Goal: Task Accomplishment & Management: Use online tool/utility

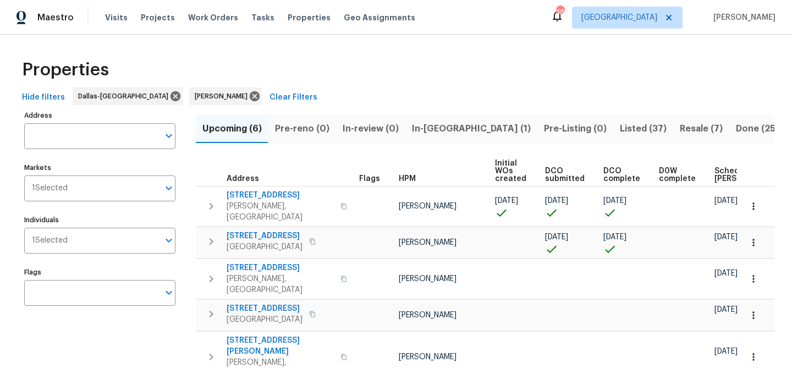
click at [251, 18] on span "Tasks" at bounding box center [262, 18] width 23 height 8
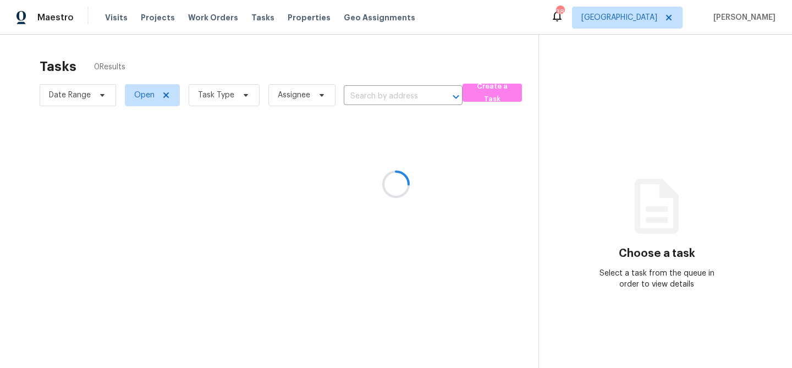
click at [245, 95] on div at bounding box center [396, 184] width 792 height 368
click at [245, 96] on icon at bounding box center [245, 95] width 9 height 9
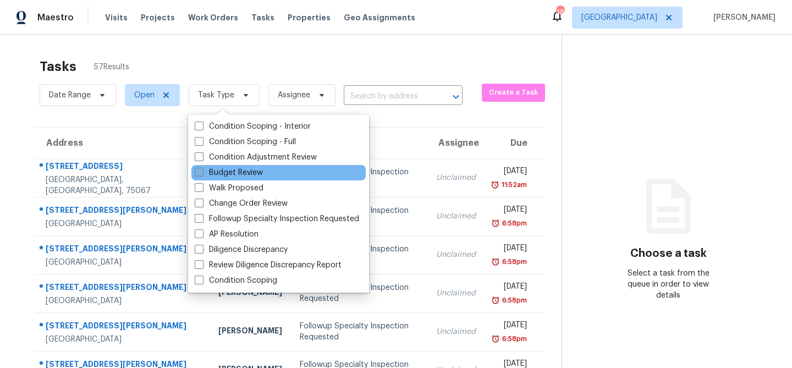
click at [230, 172] on label "Budget Review" at bounding box center [229, 172] width 68 height 11
click at [202, 172] on input "Budget Review" at bounding box center [198, 170] width 7 height 7
checkbox input "true"
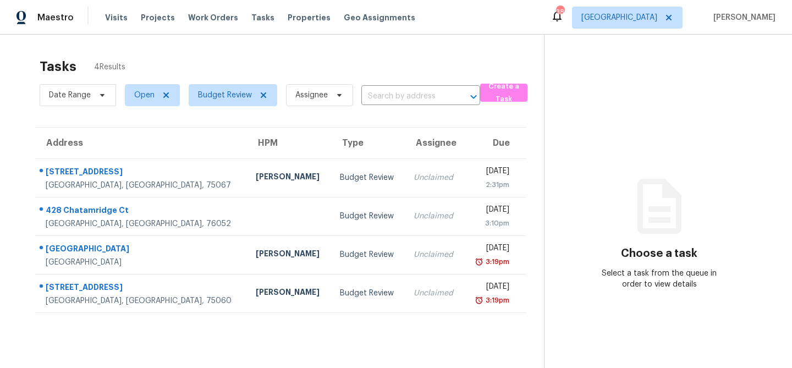
click at [283, 61] on div "Tasks 4 Results" at bounding box center [292, 66] width 504 height 29
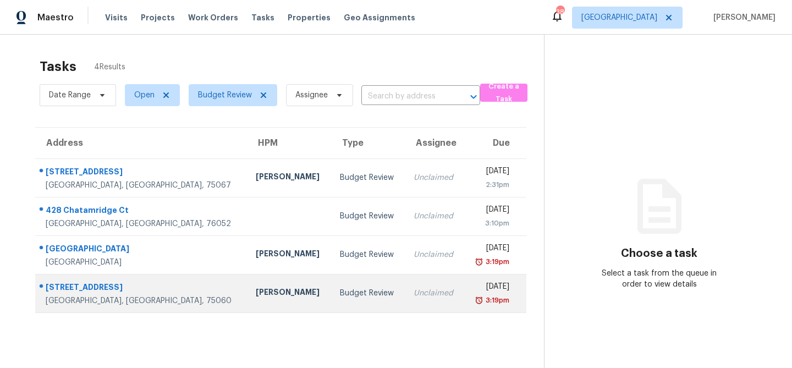
click at [256, 298] on div "[PERSON_NAME]" at bounding box center [289, 294] width 67 height 14
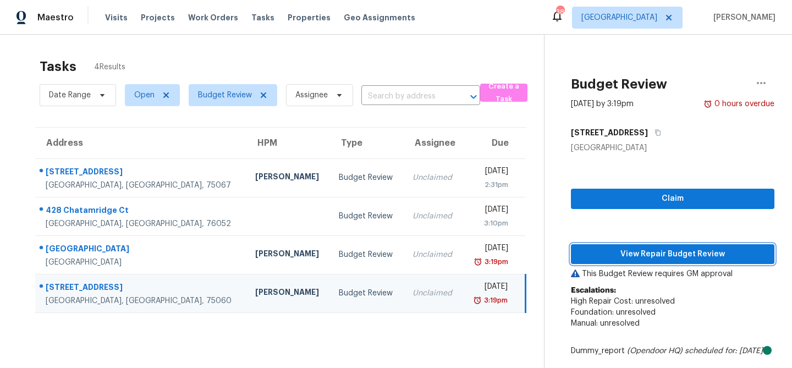
click at [623, 248] on span "View Repair Budget Review" at bounding box center [673, 255] width 186 height 14
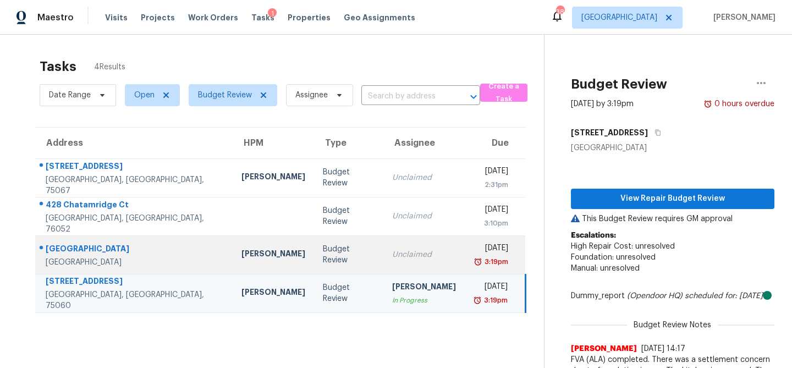
click at [392, 249] on div "Unclaimed" at bounding box center [424, 254] width 64 height 11
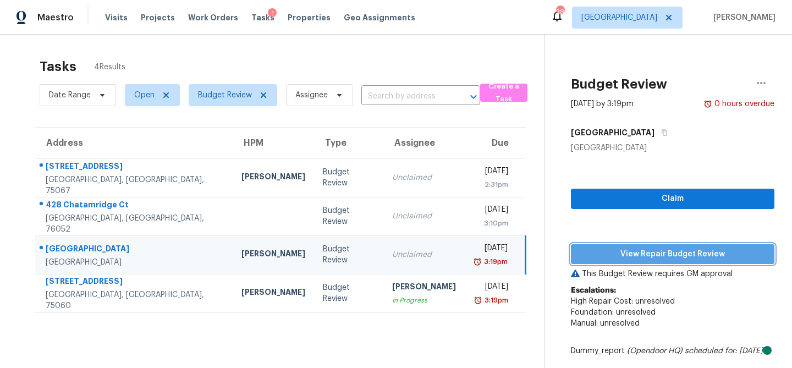
click at [600, 254] on span "View Repair Budget Review" at bounding box center [673, 255] width 186 height 14
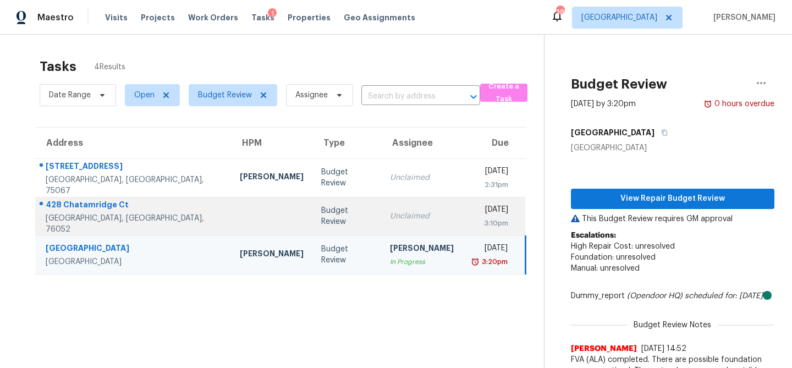
click at [381, 228] on td "Unclaimed" at bounding box center [421, 216] width 81 height 39
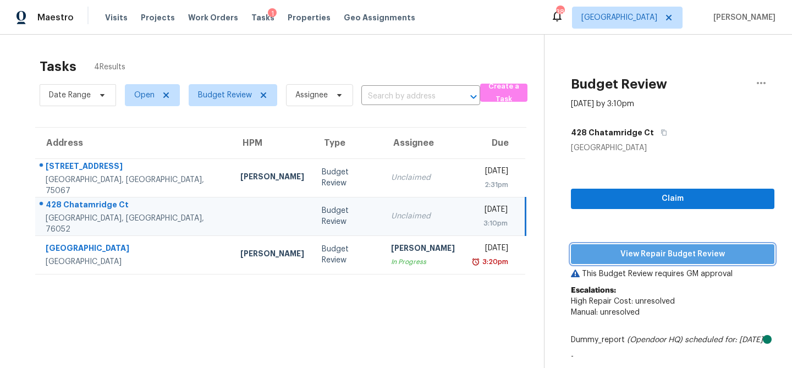
click at [589, 258] on span "View Repair Budget Review" at bounding box center [673, 255] width 186 height 14
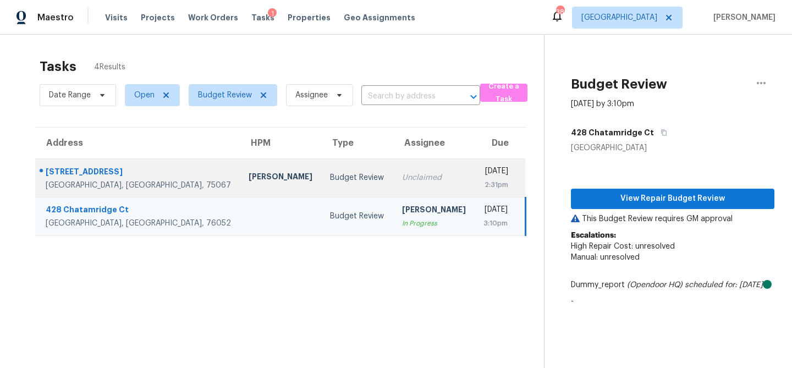
click at [393, 188] on td "Unclaimed" at bounding box center [433, 177] width 81 height 39
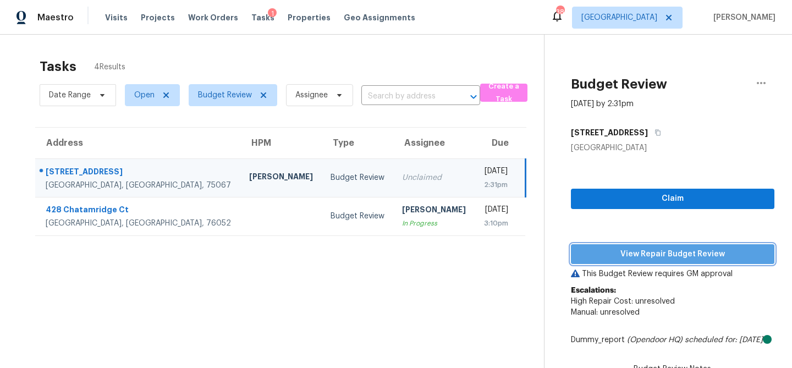
click at [628, 251] on span "View Repair Budget Review" at bounding box center [673, 255] width 186 height 14
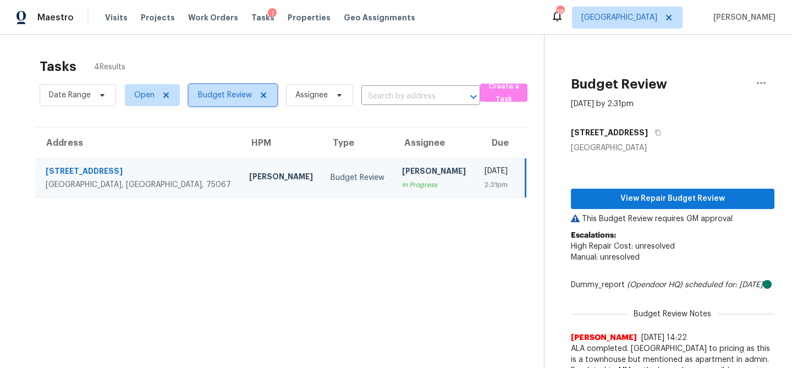
click at [230, 100] on span "Budget Review" at bounding box center [225, 95] width 54 height 11
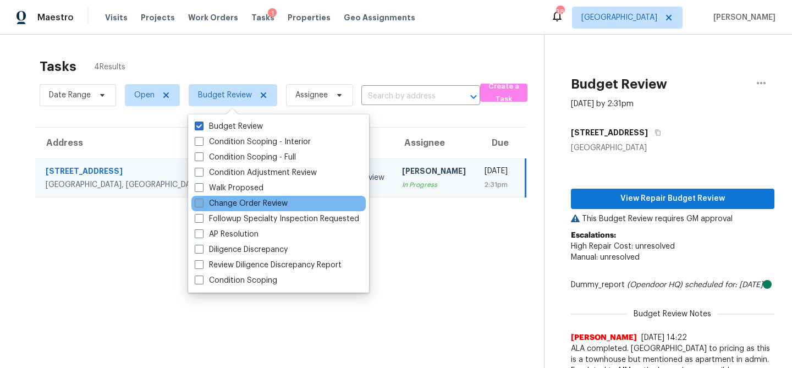
click at [219, 206] on label "Change Order Review" at bounding box center [241, 203] width 93 height 11
click at [202, 205] on input "Change Order Review" at bounding box center [198, 201] width 7 height 7
checkbox input "true"
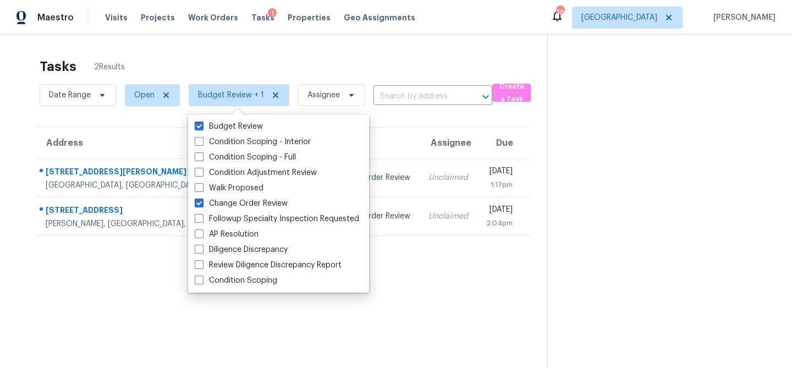
click at [127, 255] on section "Tasks 2 Results Date Range Open Budget Review + 1 Assignee ​ Create a Task Addr…" at bounding box center [283, 227] width 530 height 350
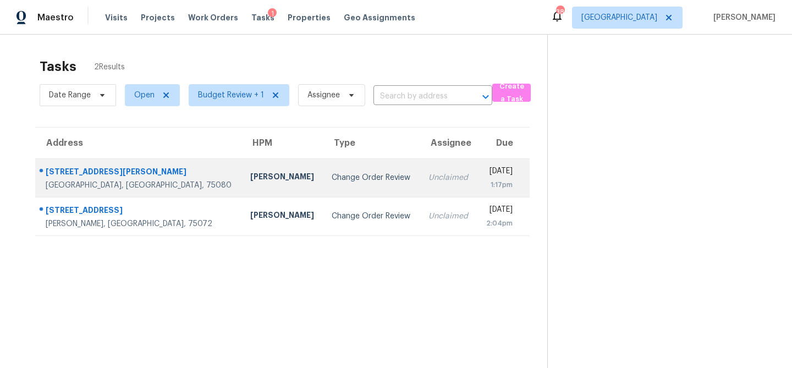
click at [241, 168] on td "[PERSON_NAME]" at bounding box center [282, 177] width 82 height 39
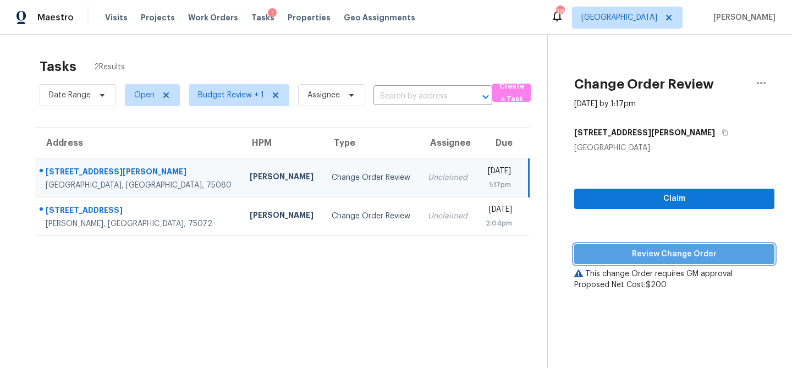
click at [586, 246] on button "Review Change Order" at bounding box center [674, 254] width 200 height 20
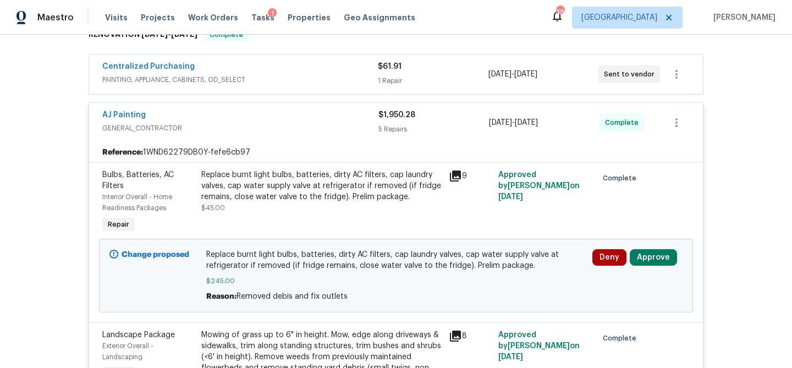
scroll to position [191, 0]
click at [644, 260] on button "Approve" at bounding box center [653, 258] width 47 height 17
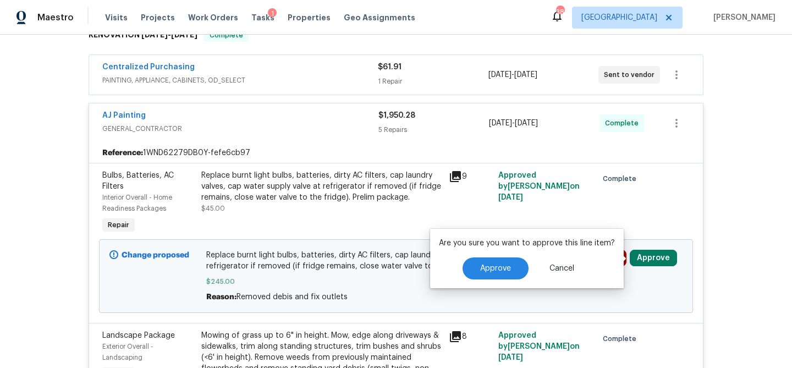
click at [524, 261] on div "Approve Cancel" at bounding box center [527, 268] width 176 height 22
click at [514, 263] on button "Approve" at bounding box center [496, 268] width 66 height 22
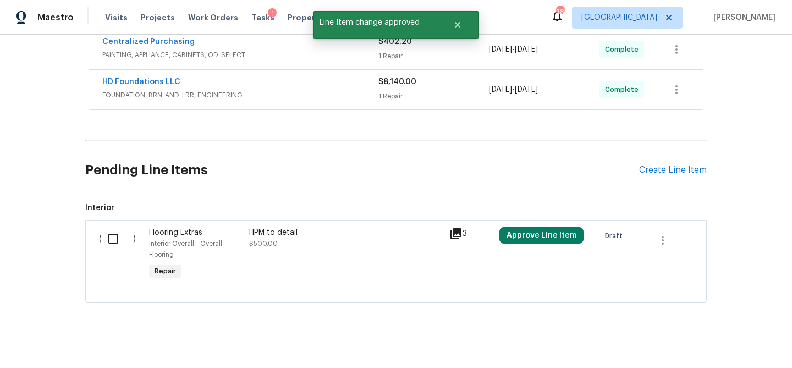
scroll to position [0, 0]
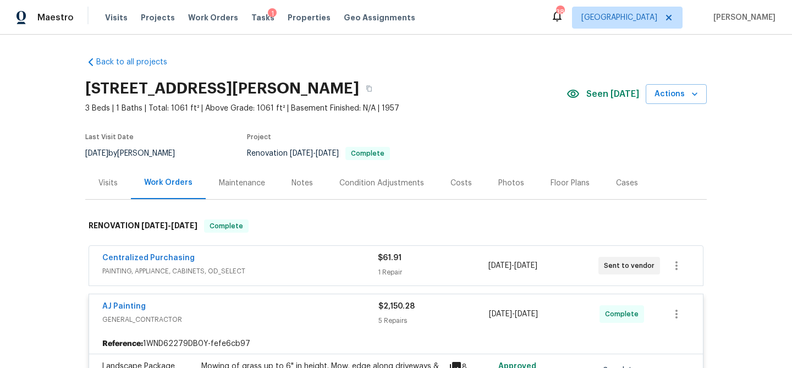
click at [307, 189] on div "Notes" at bounding box center [302, 183] width 48 height 32
